Goal: Information Seeking & Learning: Check status

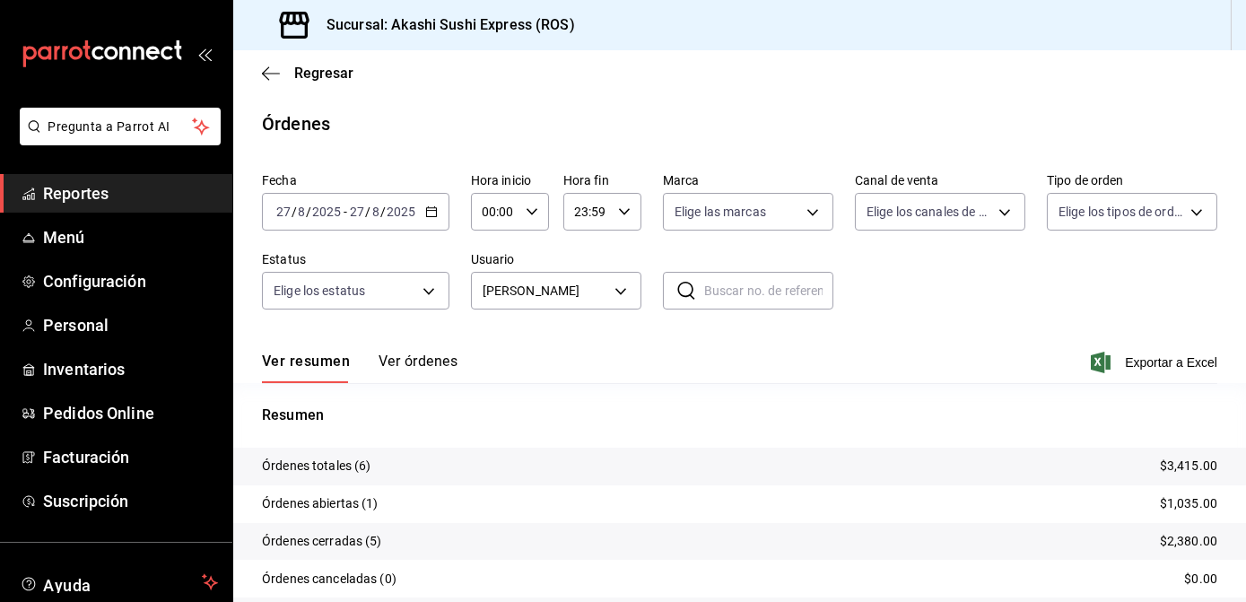
scroll to position [102, 0]
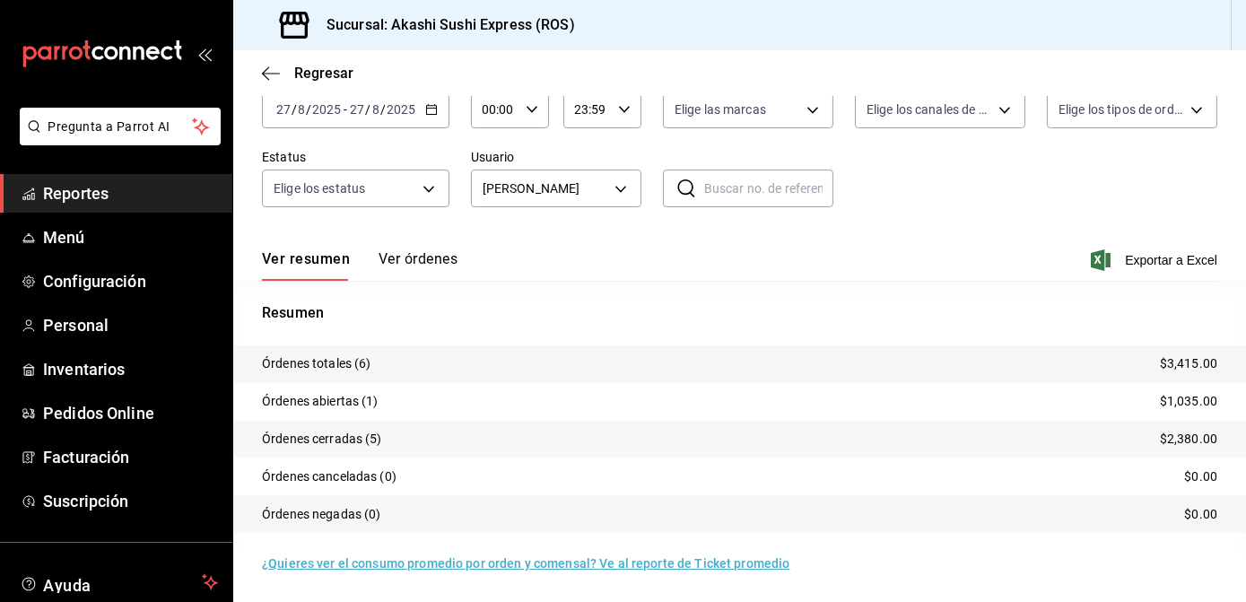
click at [108, 192] on span "Reportes" at bounding box center [130, 193] width 175 height 24
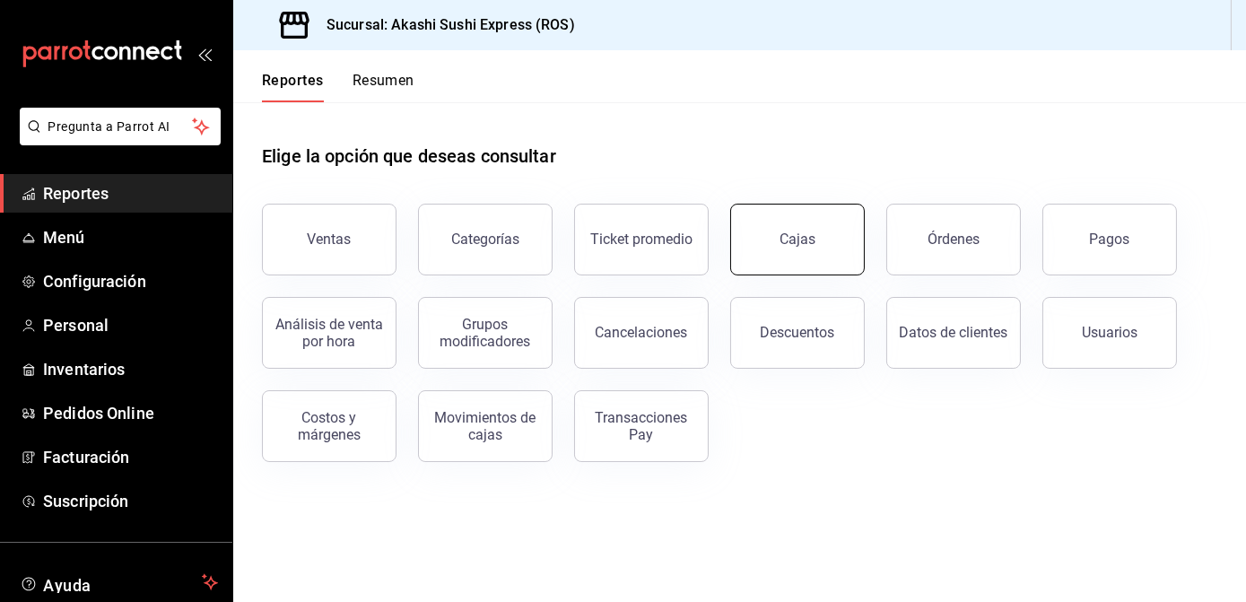
click at [850, 262] on button "Cajas" at bounding box center [797, 240] width 135 height 72
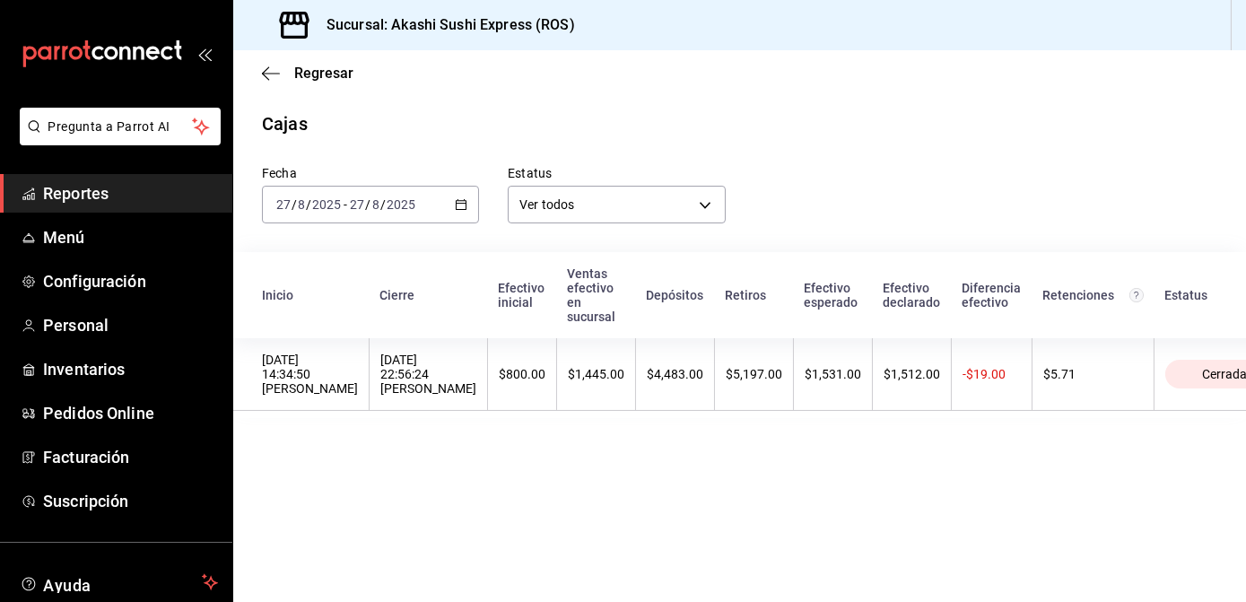
click at [828, 144] on div "Fecha [DATE] [DATE] - [DATE] [DATE] Estatus Ver todos ALL" at bounding box center [725, 180] width 984 height 86
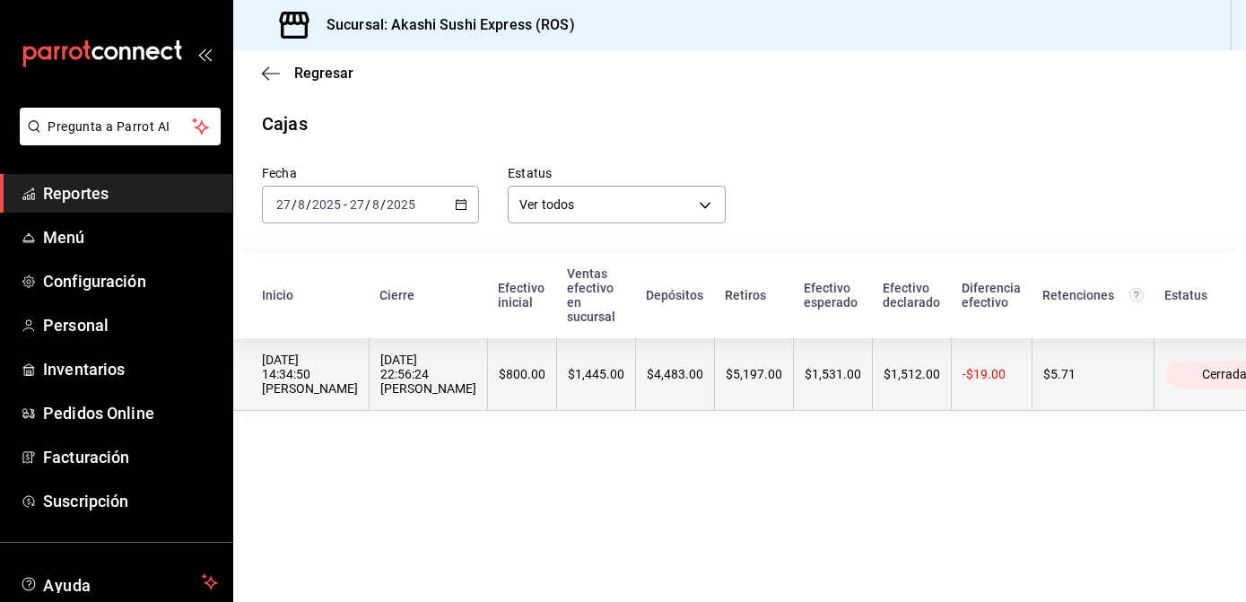
click at [568, 381] on div "$1,445.00" at bounding box center [596, 374] width 57 height 14
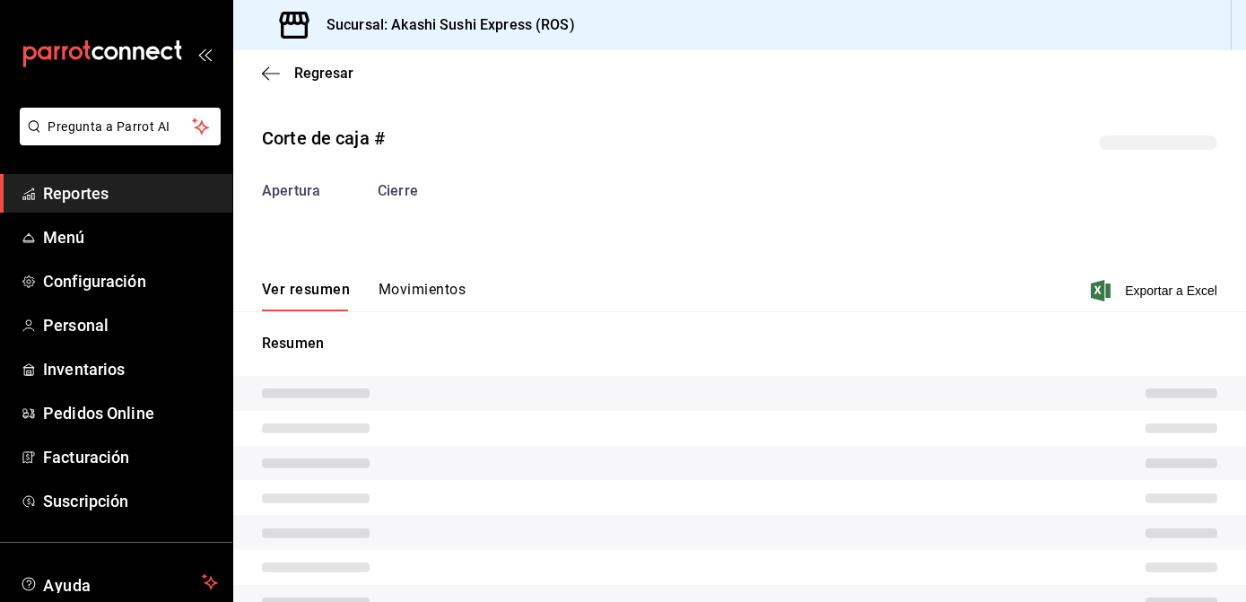
click at [408, 216] on div "Apertura Cierre" at bounding box center [740, 198] width 956 height 36
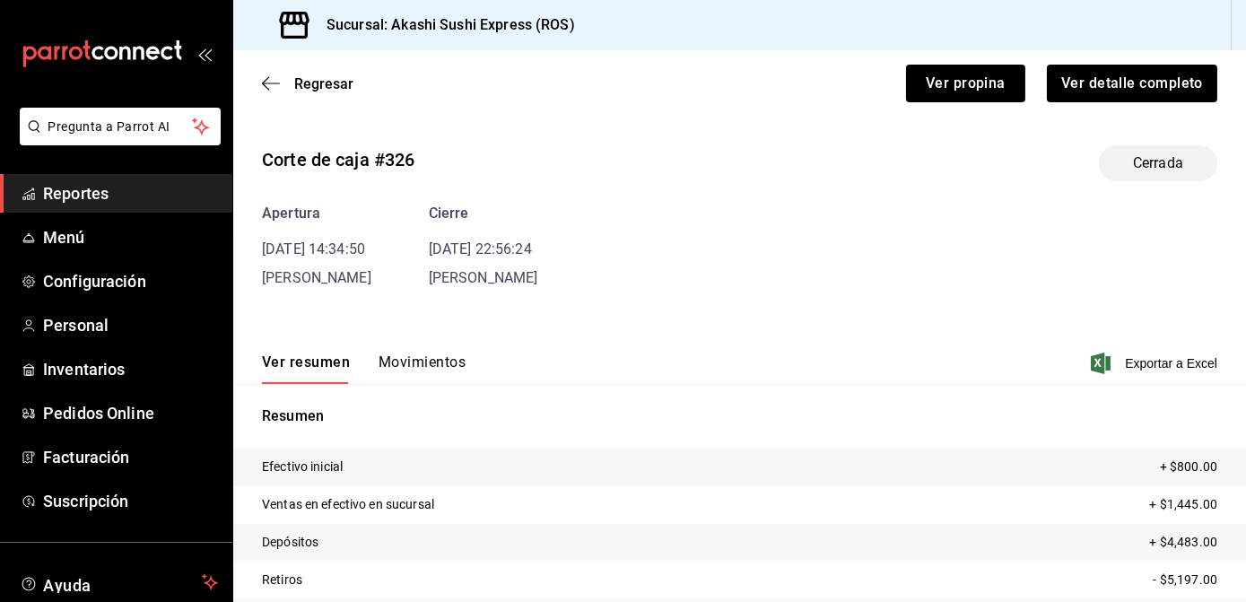
click at [415, 361] on button "Movimientos" at bounding box center [422, 369] width 87 height 31
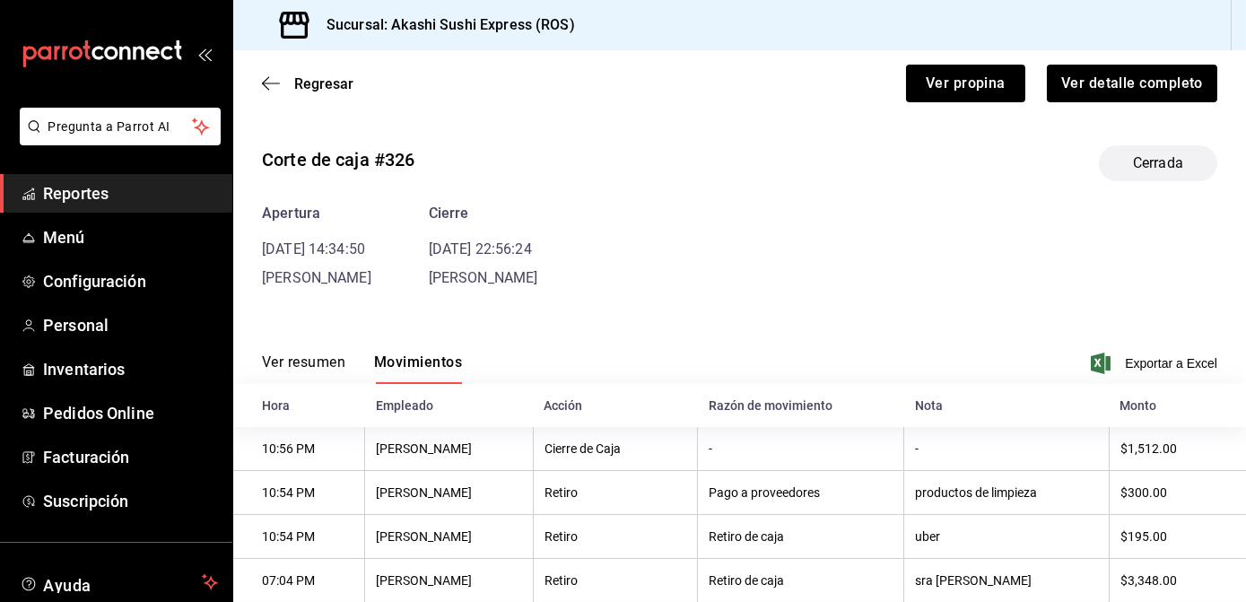
scroll to position [223, 0]
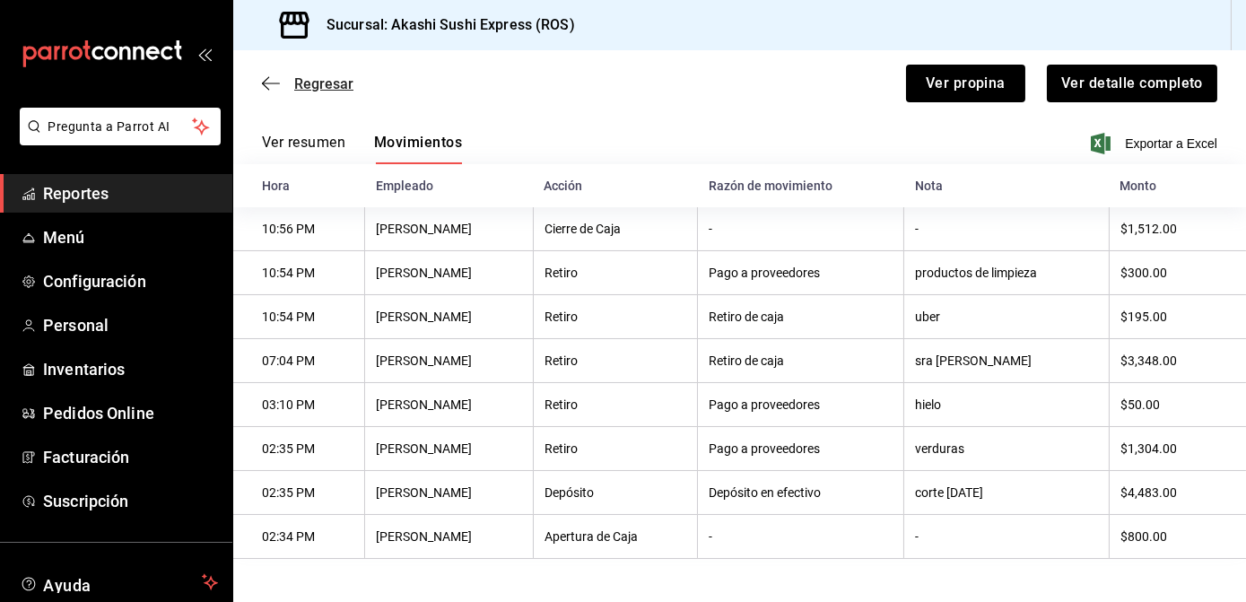
click at [313, 80] on span "Regresar" at bounding box center [323, 83] width 59 height 17
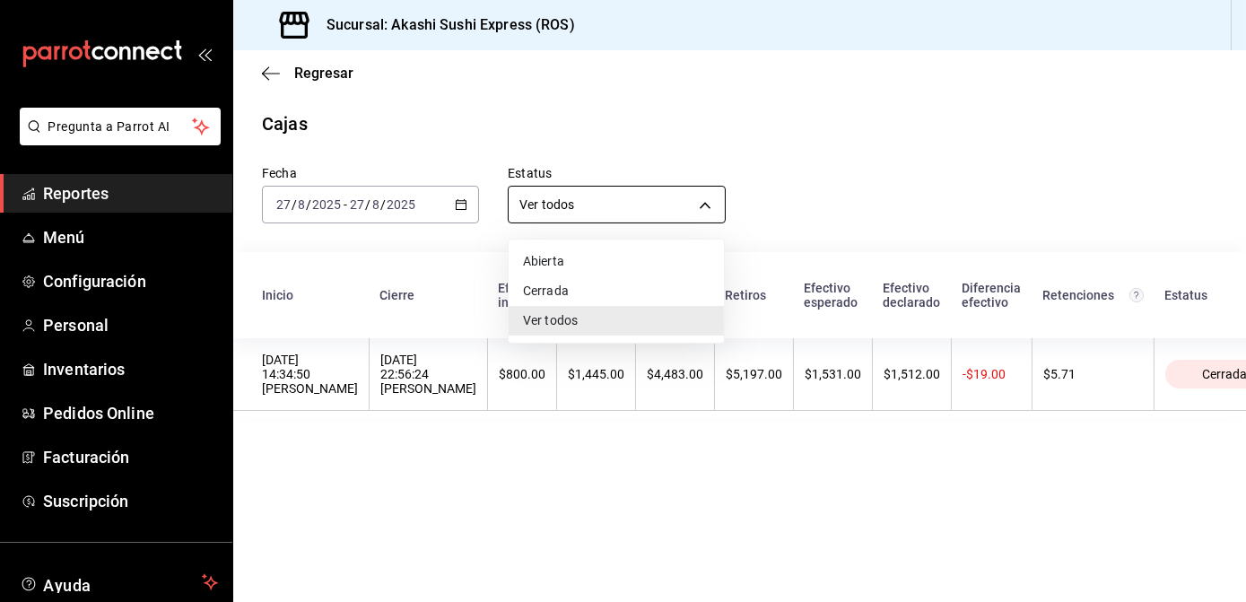
click at [569, 210] on body "Pregunta a Parrot AI Reportes Menú Configuración Personal Inventarios Pedidos O…" at bounding box center [623, 301] width 1246 height 602
click at [569, 210] on div at bounding box center [623, 301] width 1246 height 602
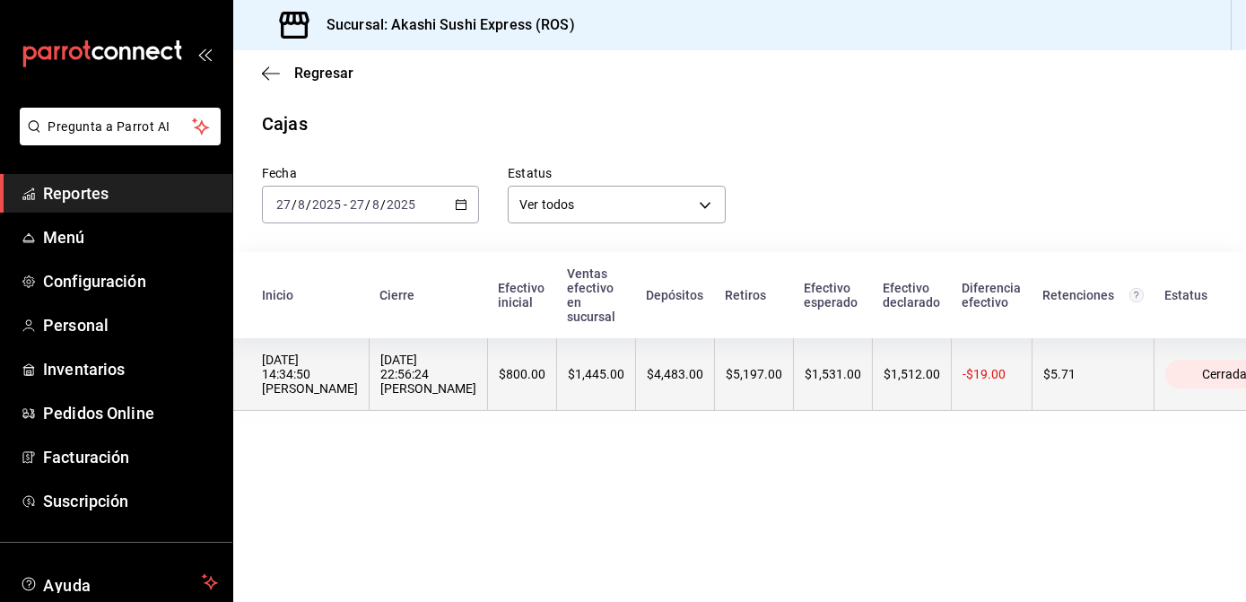
click at [636, 392] on th "$4,483.00" at bounding box center [675, 374] width 79 height 73
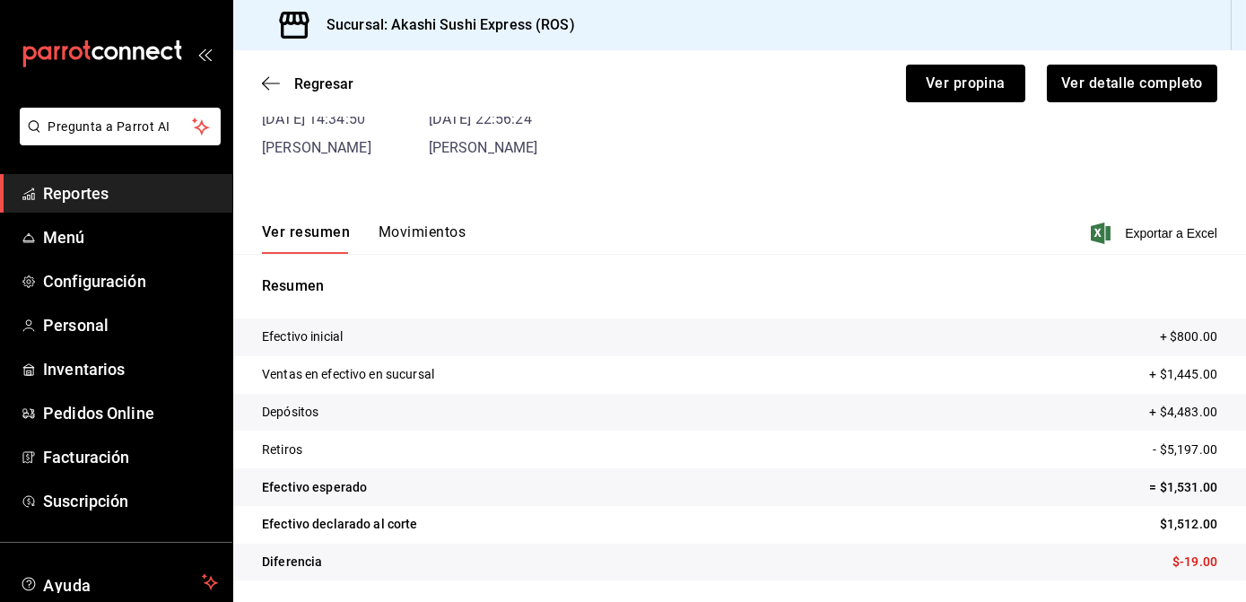
scroll to position [129, 0]
click at [1143, 74] on button "Ver detalle completo" at bounding box center [1131, 84] width 172 height 38
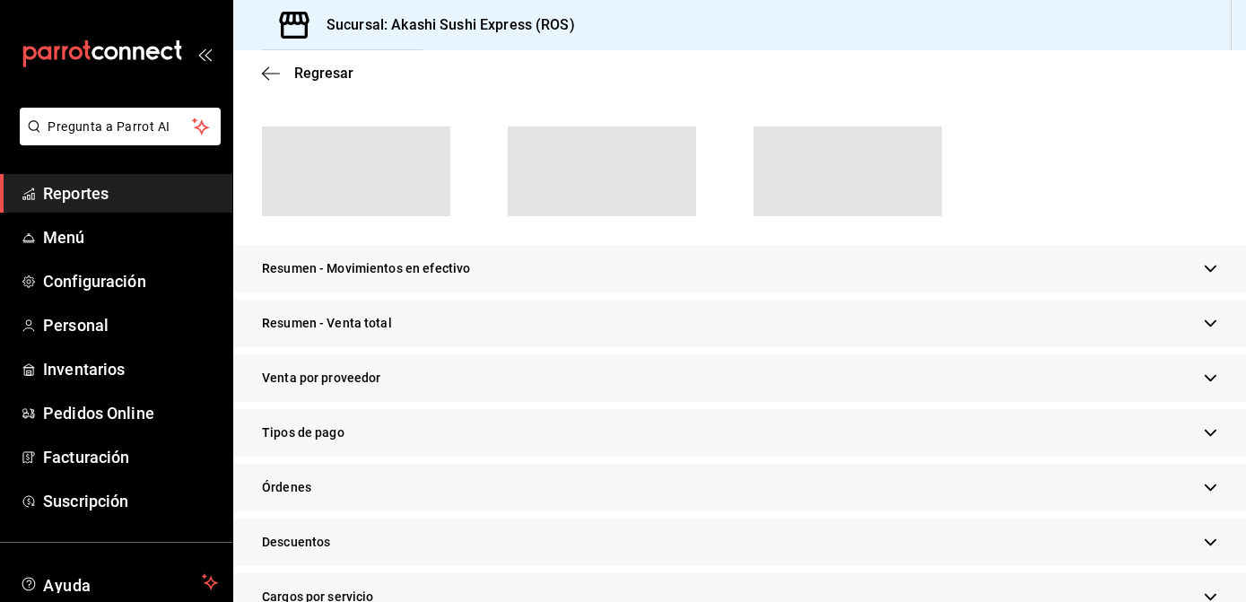
scroll to position [162, 0]
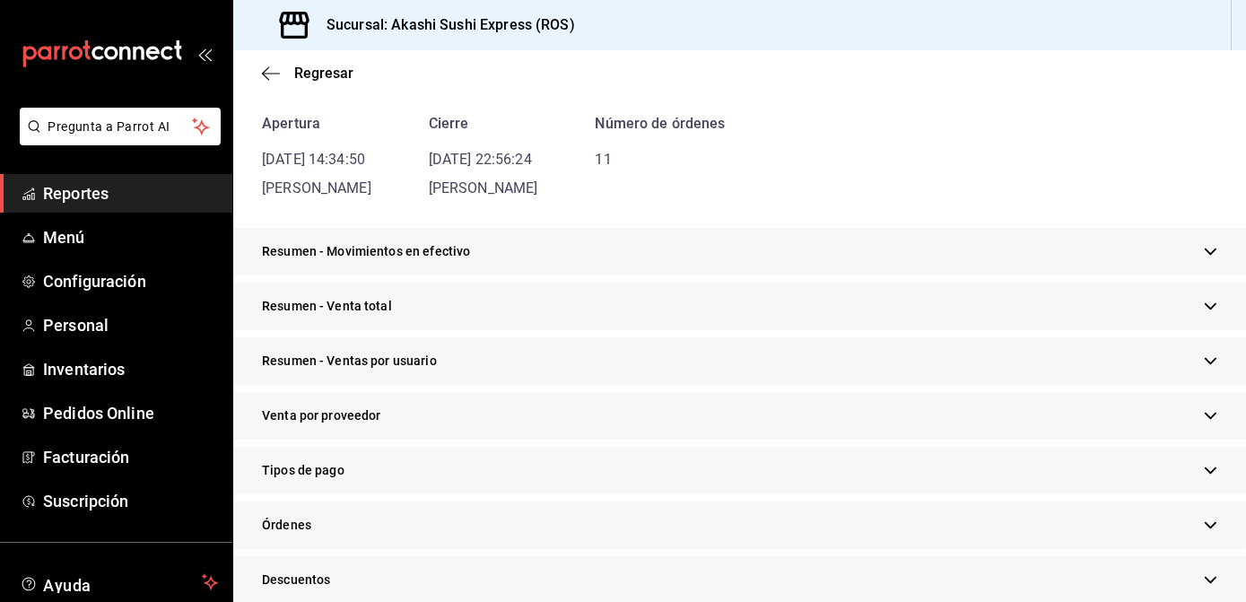
click at [488, 258] on div "Resumen - Movimientos en efectivo" at bounding box center [739, 252] width 1013 height 48
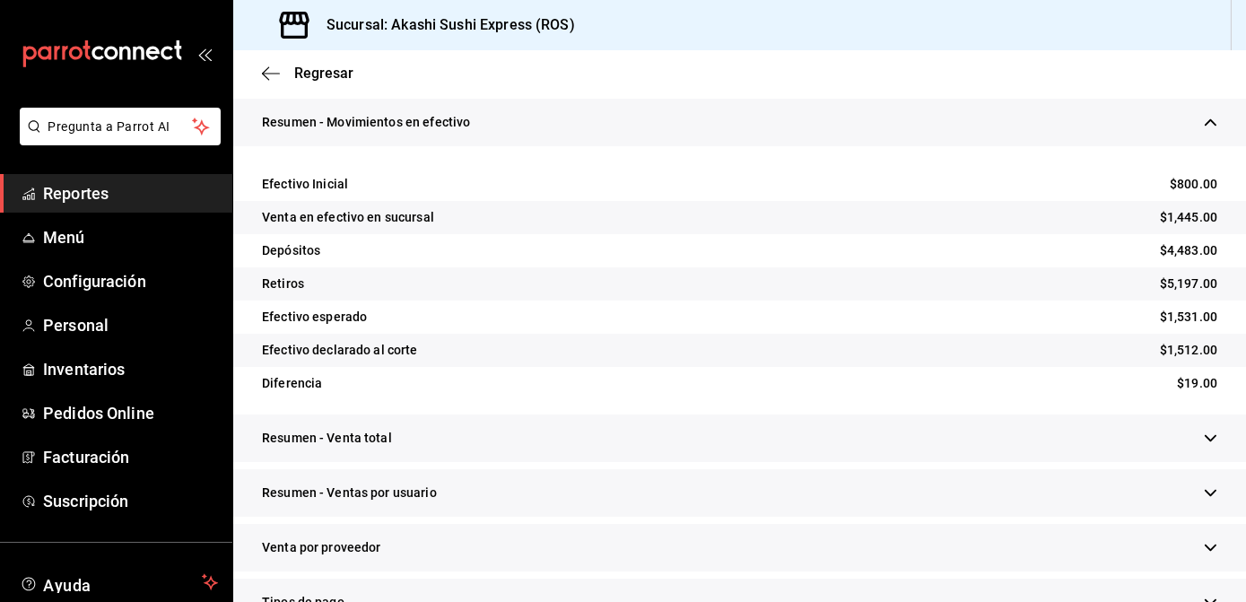
scroll to position [300, 0]
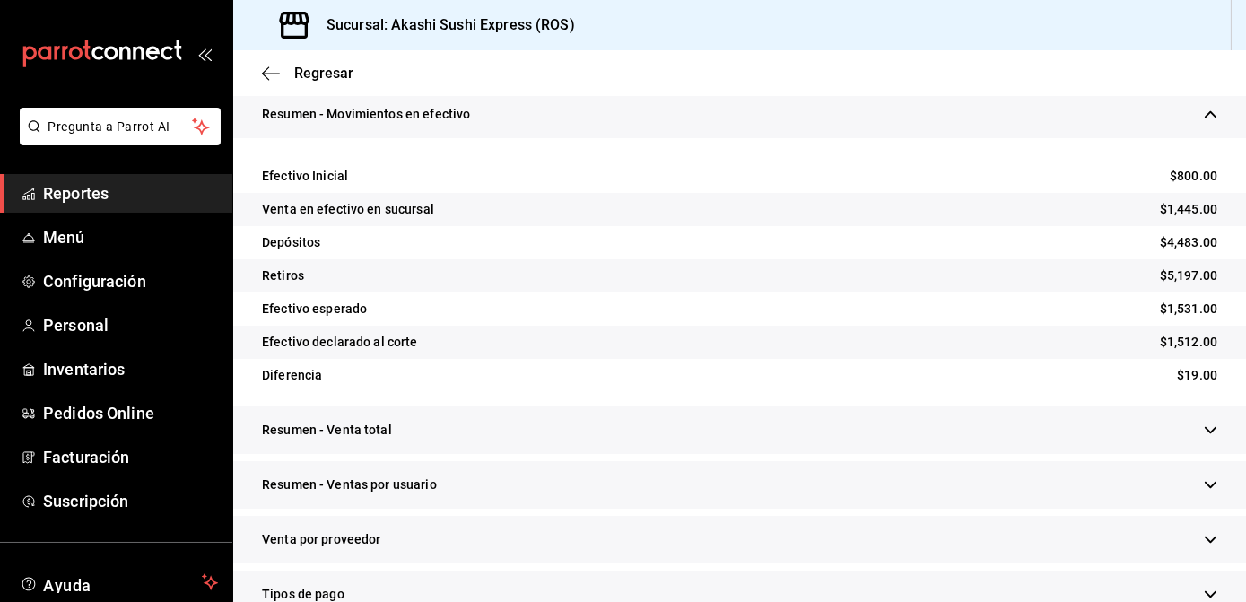
click at [385, 381] on div "Diferencia $19.00" at bounding box center [739, 375] width 1013 height 33
click at [392, 412] on div "Resumen - Venta total" at bounding box center [739, 431] width 1013 height 48
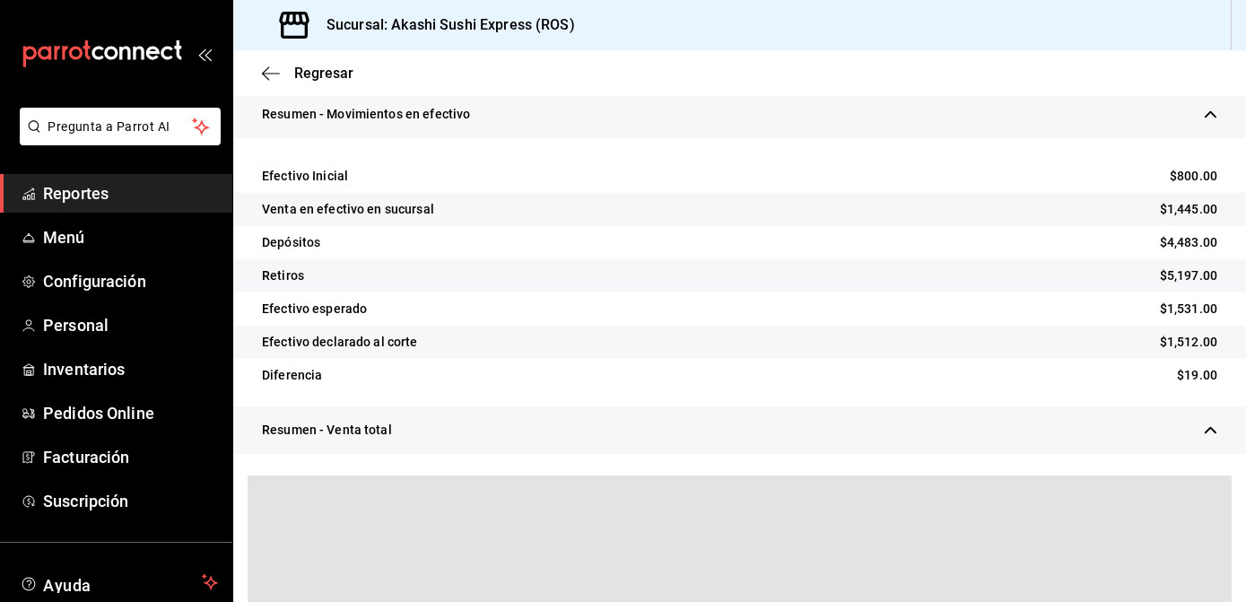
click at [392, 415] on div "Resumen - Venta total" at bounding box center [739, 431] width 1013 height 48
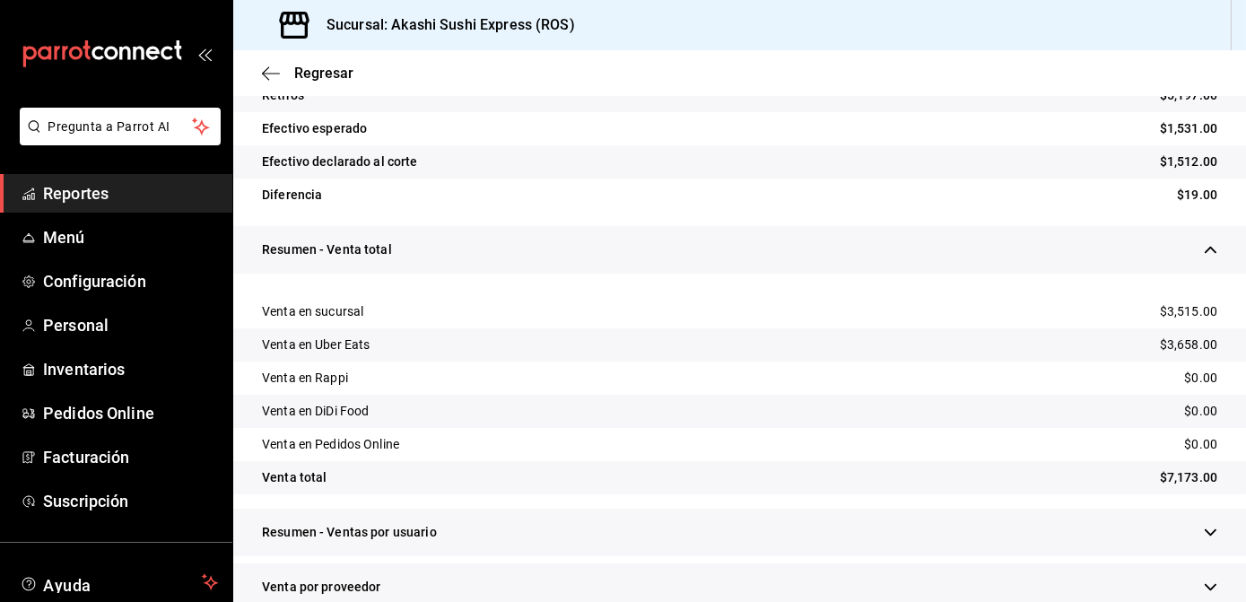
scroll to position [481, 0]
click at [154, 199] on span "Reportes" at bounding box center [130, 193] width 175 height 24
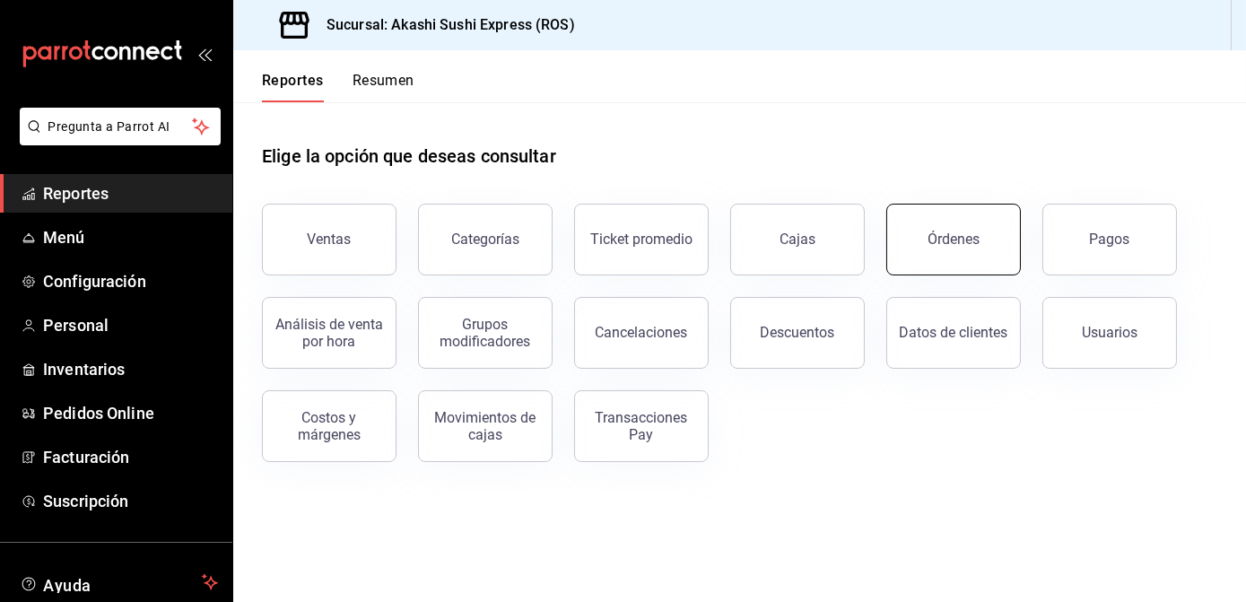
click at [898, 262] on button "Órdenes" at bounding box center [954, 240] width 135 height 72
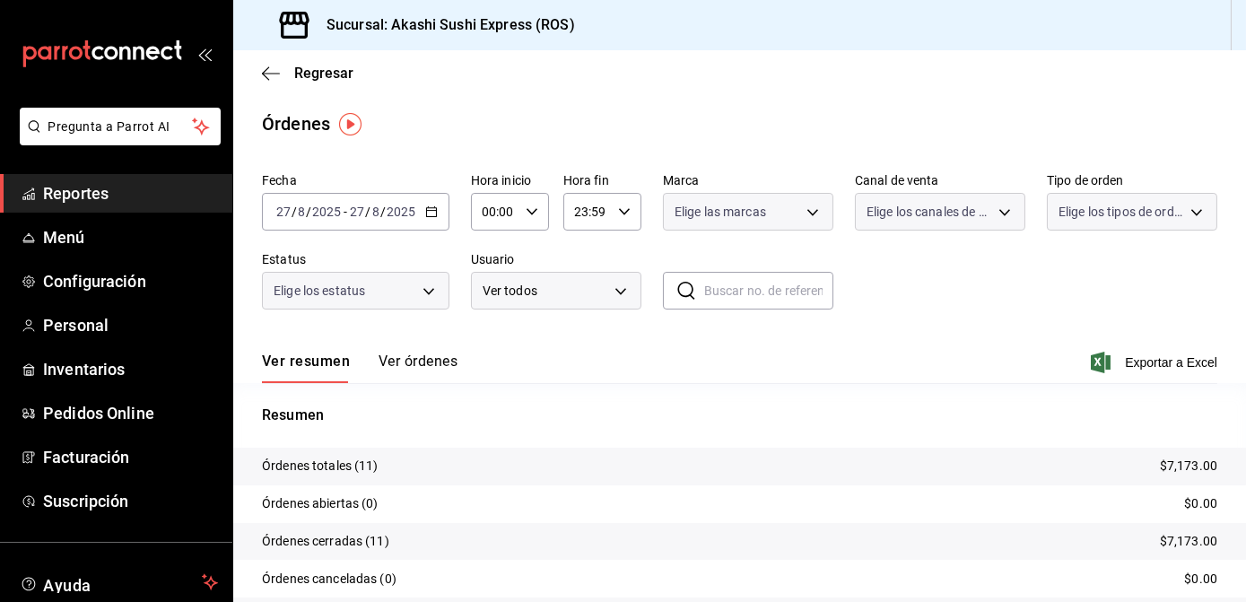
click at [428, 362] on div "Ver resumen Ver órdenes" at bounding box center [360, 368] width 196 height 31
click at [428, 362] on button "Ver órdenes" at bounding box center [418, 368] width 79 height 31
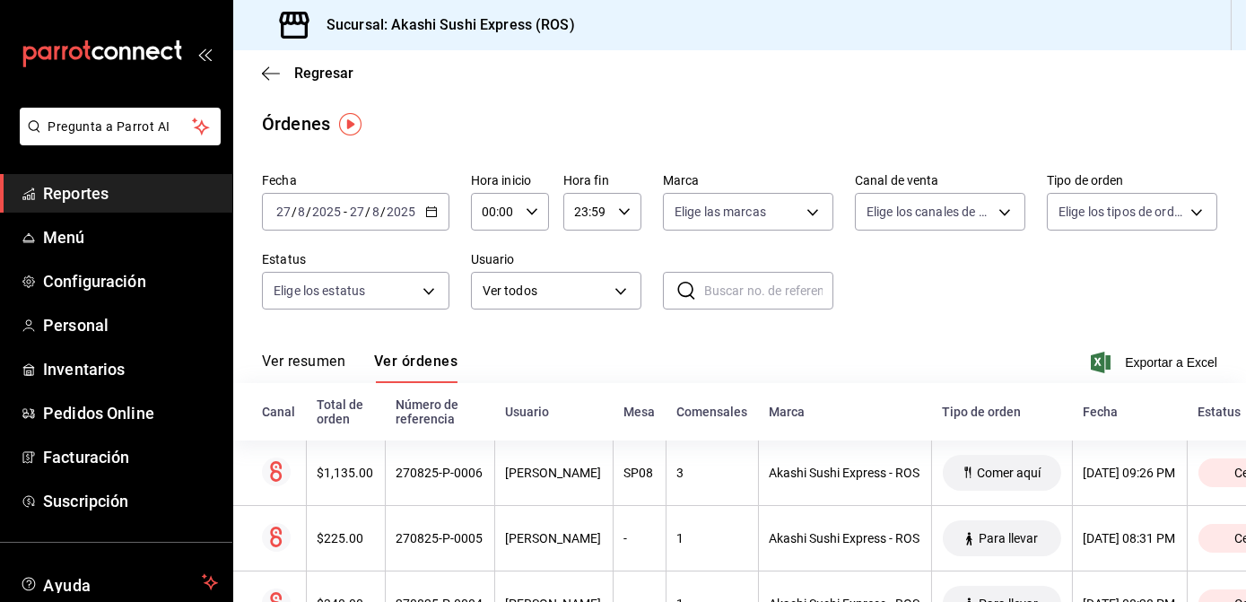
click at [104, 194] on span "Reportes" at bounding box center [130, 193] width 175 height 24
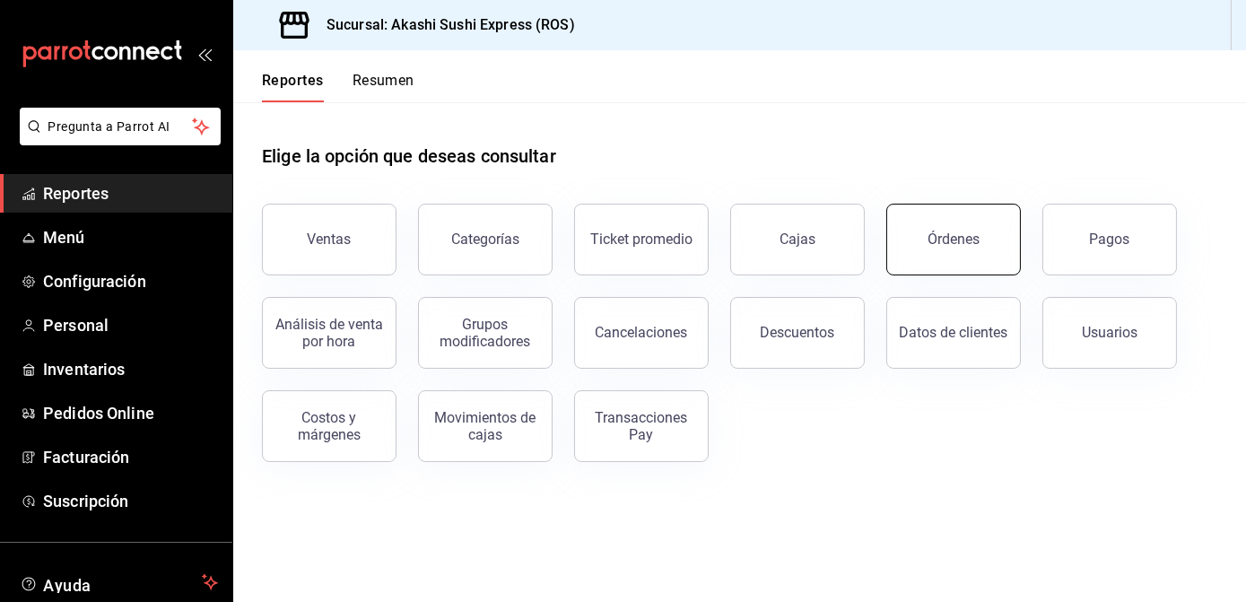
click at [919, 259] on button "Órdenes" at bounding box center [954, 240] width 135 height 72
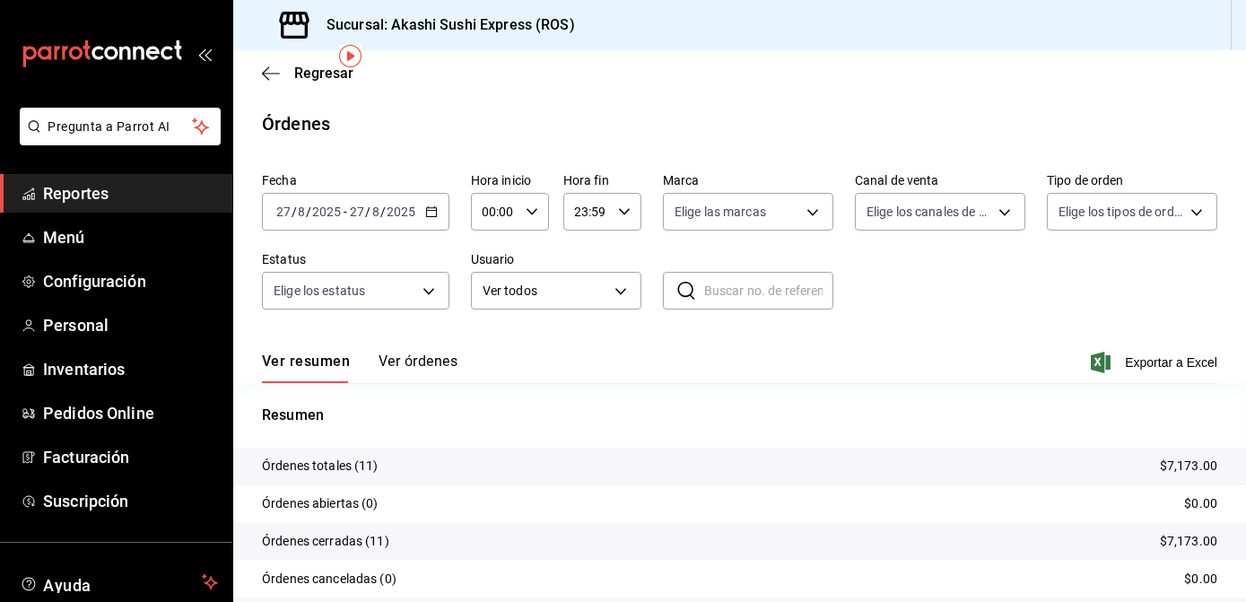
scroll to position [102, 0]
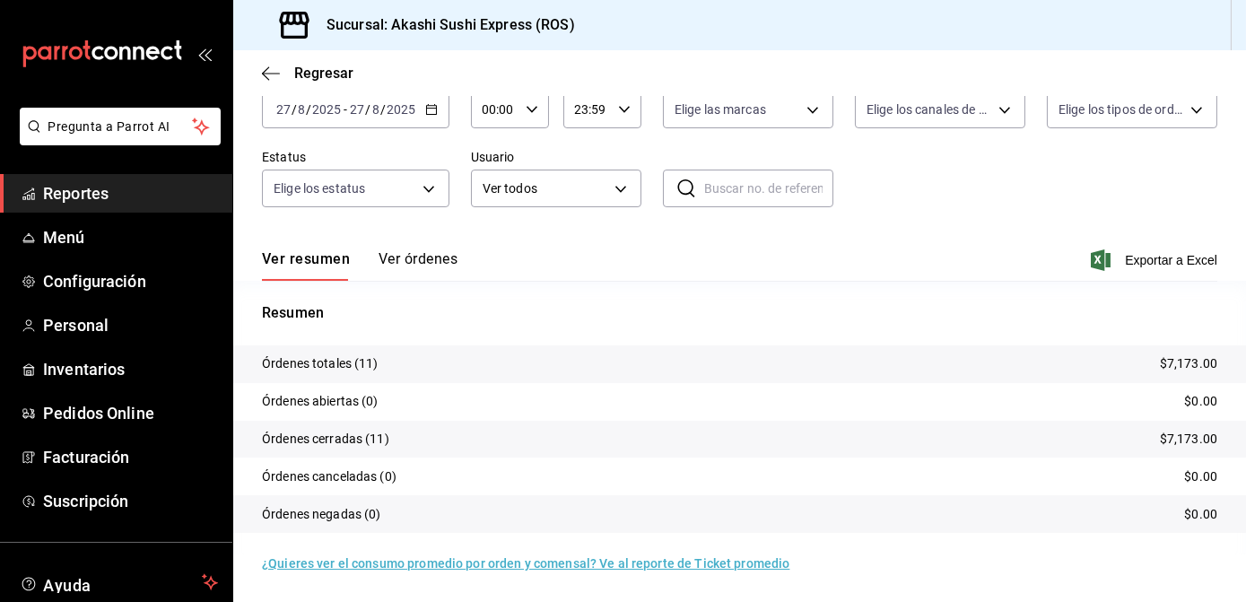
click at [445, 262] on button "Ver órdenes" at bounding box center [418, 265] width 79 height 31
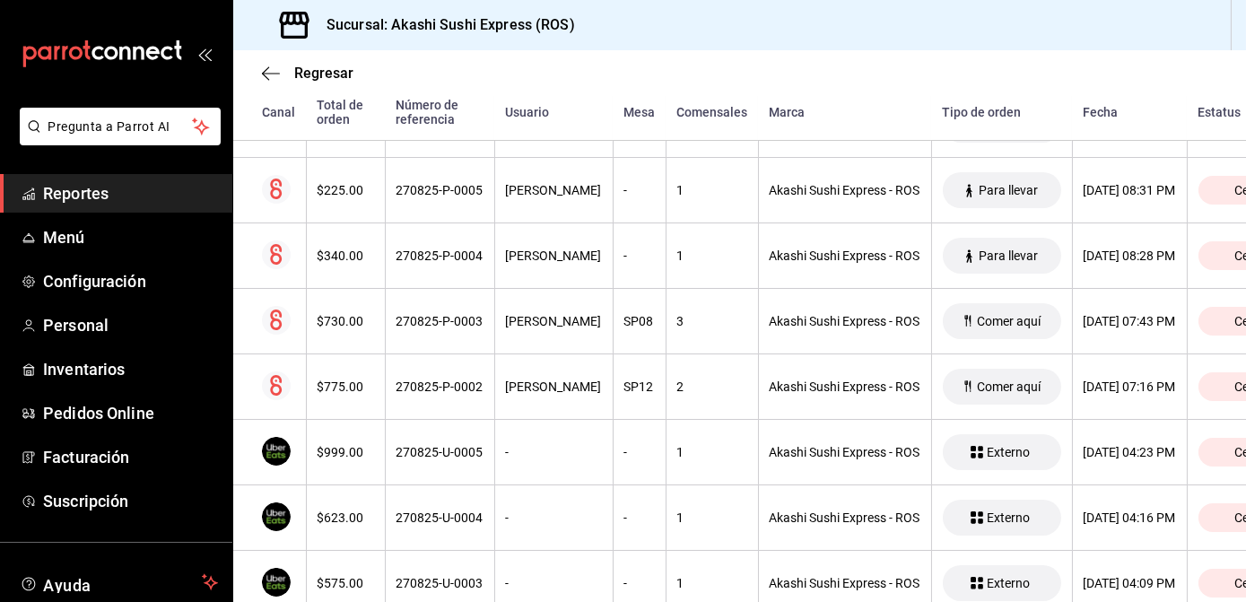
scroll to position [639, 0]
